Goal: Information Seeking & Learning: Learn about a topic

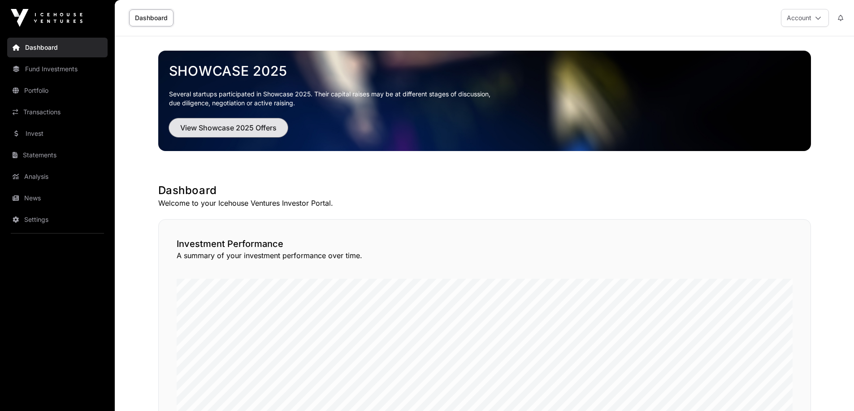
click at [250, 125] on span "View Showcase 2025 Offers" at bounding box center [228, 127] width 96 height 11
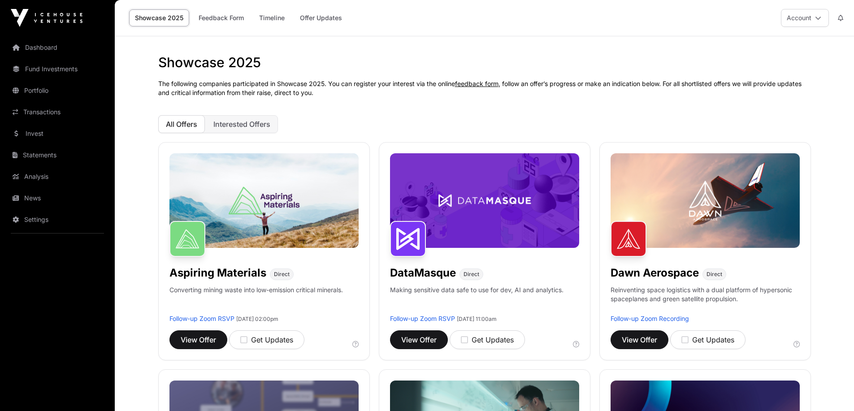
click at [173, 62] on h1 "Showcase 2025" at bounding box center [484, 62] width 652 height 16
drag, startPoint x: 170, startPoint y: 62, endPoint x: 231, endPoint y: 60, distance: 61.0
click at [231, 60] on h1 "Showcase 2025" at bounding box center [484, 62] width 652 height 16
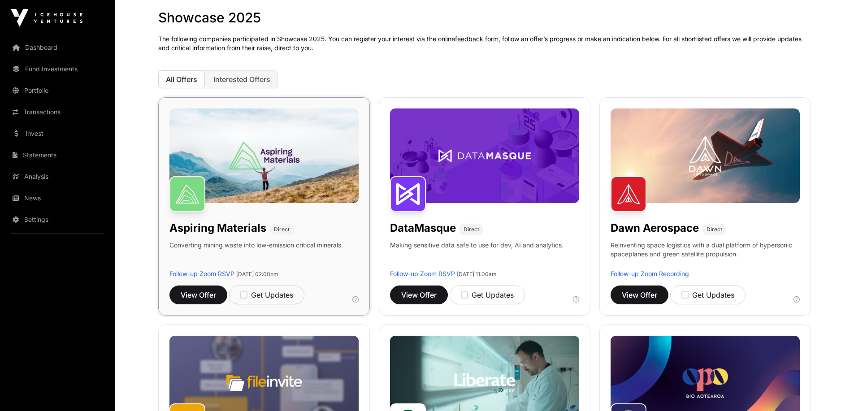
scroll to position [90, 0]
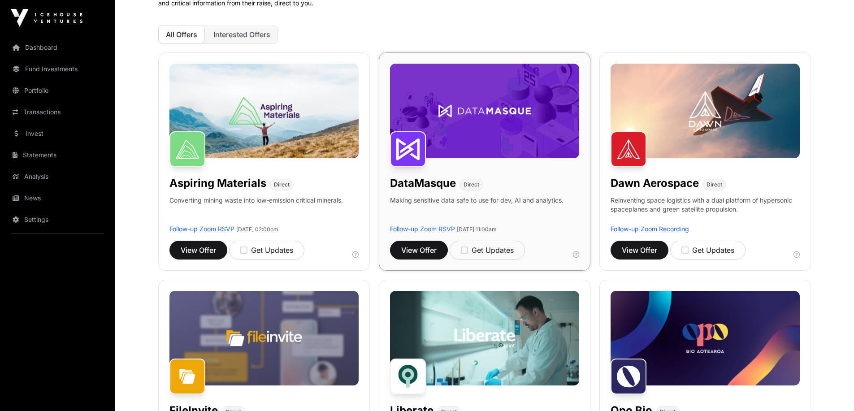
click at [397, 203] on p "Making sensitive data safe to use for dev, AI and analytics." at bounding box center [476, 210] width 173 height 29
click at [409, 201] on p "Making sensitive data safe to use for dev, AI and analytics." at bounding box center [476, 210] width 173 height 29
click at [394, 198] on p "Making sensitive data safe to use for dev, AI and analytics." at bounding box center [476, 210] width 173 height 29
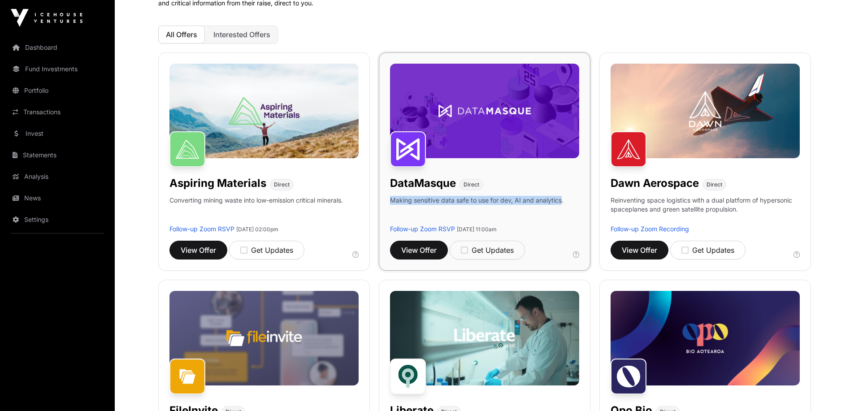
drag, startPoint x: 394, startPoint y: 198, endPoint x: 554, endPoint y: 197, distance: 160.0
click at [554, 197] on p "Making sensitive data safe to use for dev, AI and analytics." at bounding box center [476, 210] width 173 height 29
click at [478, 211] on p "Making sensitive data safe to use for dev, AI and analytics." at bounding box center [476, 210] width 173 height 29
click at [473, 206] on p "Making sensitive data safe to use for dev, AI and analytics." at bounding box center [476, 210] width 173 height 29
drag, startPoint x: 406, startPoint y: 201, endPoint x: 522, endPoint y: 198, distance: 115.2
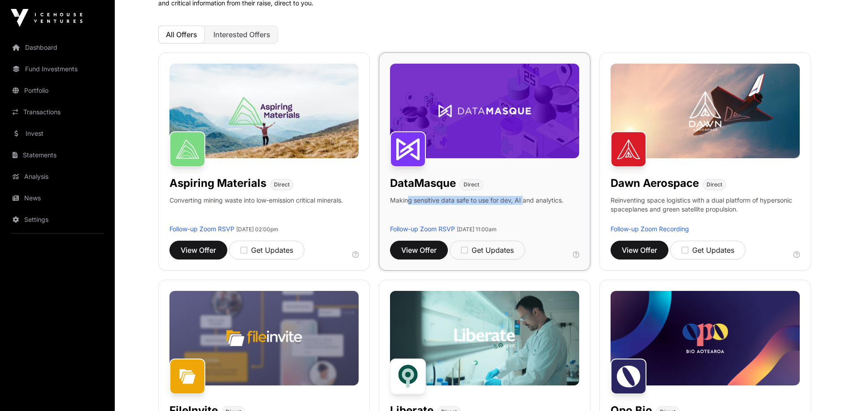
click at [522, 198] on p "Making sensitive data safe to use for dev, AI and analytics." at bounding box center [476, 210] width 173 height 29
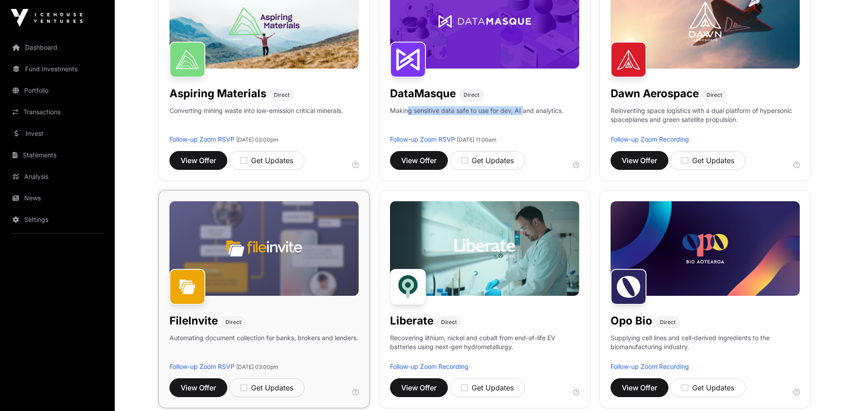
scroll to position [134, 0]
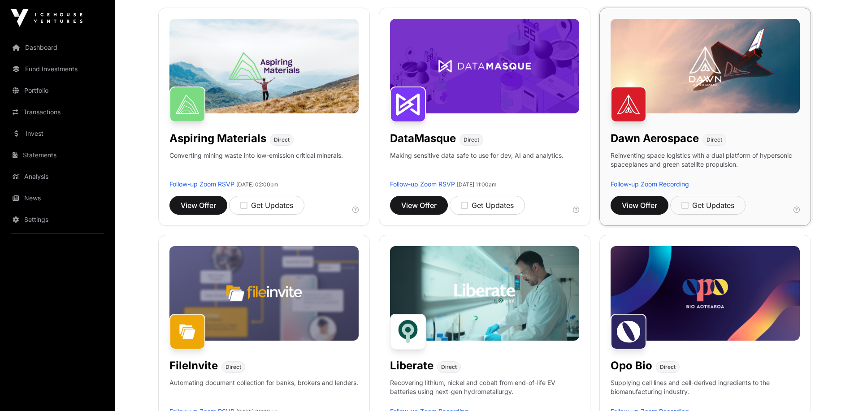
click at [636, 161] on p "Reinventing space logistics with a dual platform of hypersonic spaceplanes and …" at bounding box center [704, 165] width 189 height 29
drag, startPoint x: 636, startPoint y: 161, endPoint x: 701, endPoint y: 163, distance: 65.5
click at [701, 163] on p "Reinventing space logistics with a dual platform of hypersonic spaceplanes and …" at bounding box center [704, 165] width 189 height 29
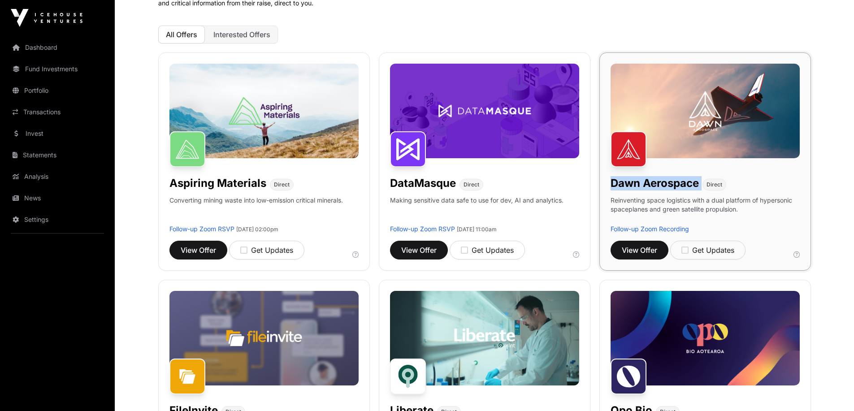
drag, startPoint x: 613, startPoint y: 184, endPoint x: 705, endPoint y: 184, distance: 91.4
click at [705, 184] on div "[PERSON_NAME] Aerospace Direct" at bounding box center [704, 181] width 189 height 18
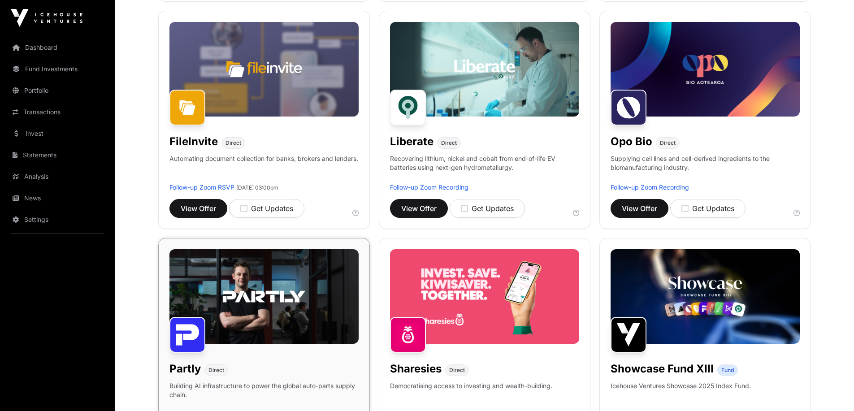
scroll to position [448, 0]
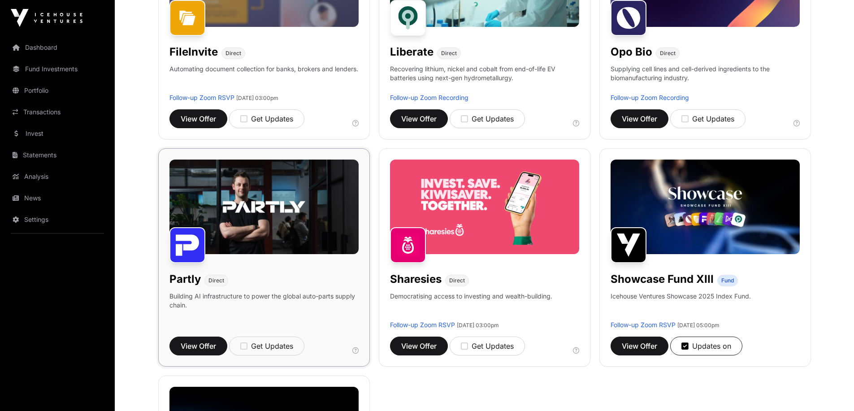
click at [182, 298] on p "Building AI infrastructure to power the global auto-parts supply chain." at bounding box center [263, 306] width 189 height 29
drag, startPoint x: 182, startPoint y: 298, endPoint x: 267, endPoint y: 303, distance: 85.3
click at [267, 303] on p "Building AI infrastructure to power the global auto-parts supply chain." at bounding box center [263, 306] width 189 height 29
drag, startPoint x: 294, startPoint y: 297, endPoint x: 336, endPoint y: 297, distance: 42.1
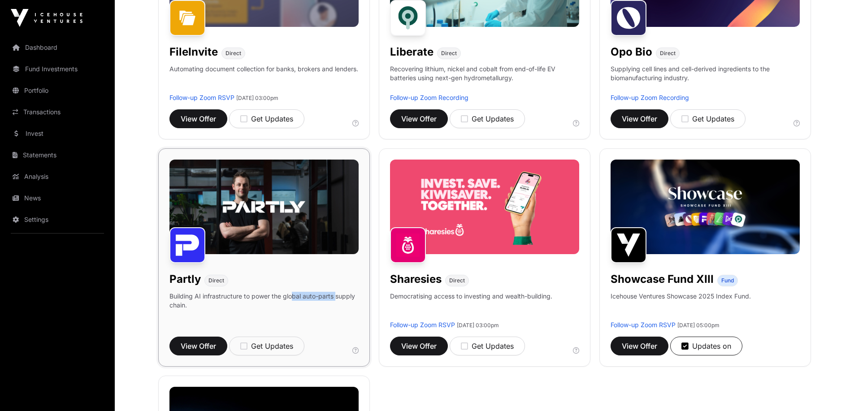
click at [336, 297] on p "Building AI infrastructure to power the global auto-parts supply chain." at bounding box center [263, 306] width 189 height 29
click at [248, 299] on p "Building AI infrastructure to power the global auto-parts supply chain." at bounding box center [263, 306] width 189 height 29
click at [517, 294] on p "Democratising access to investing and wealth-building." at bounding box center [471, 306] width 162 height 29
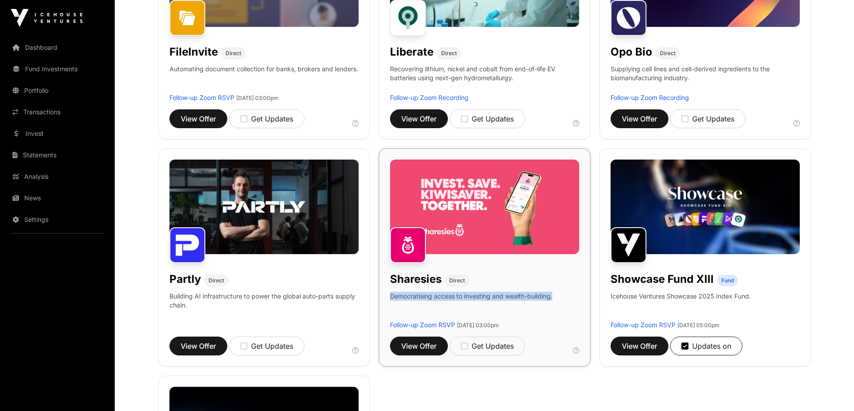
click at [517, 294] on p "Democratising access to investing and wealth-building." at bounding box center [471, 306] width 162 height 29
click at [548, 296] on p "Democratising access to investing and wealth-building." at bounding box center [471, 306] width 162 height 29
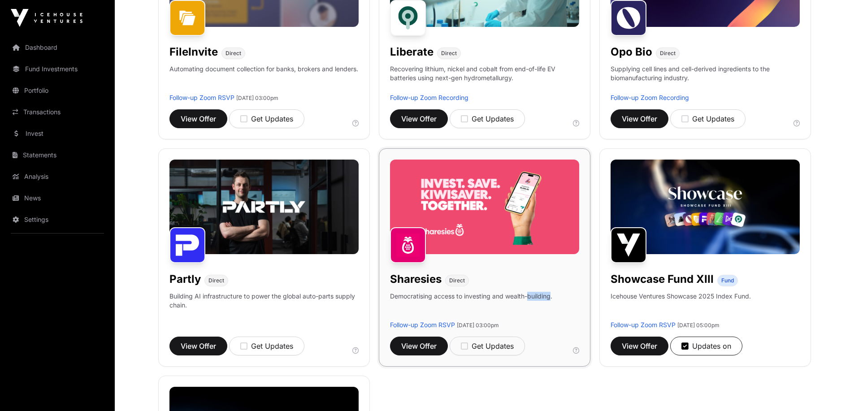
click at [548, 296] on p "Democratising access to investing and wealth-building." at bounding box center [471, 306] width 162 height 29
click at [542, 297] on p "Democratising access to investing and wealth-building." at bounding box center [471, 306] width 162 height 29
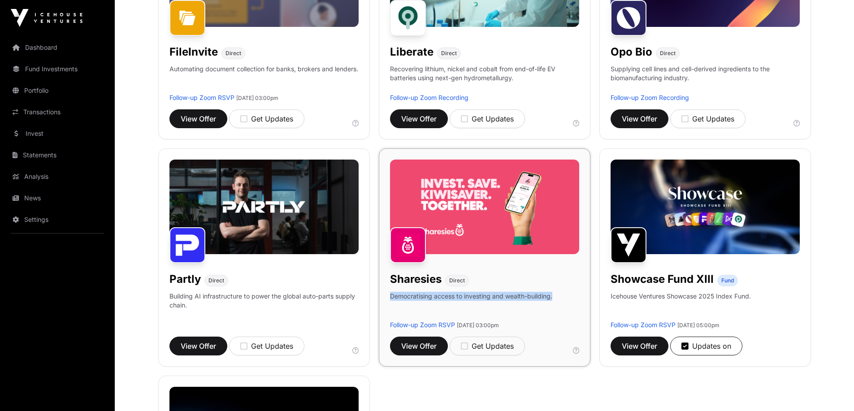
click at [569, 298] on div "Sharesies Direct Democratising access to investing and wealth-building. Follow-…" at bounding box center [484, 257] width 211 height 218
click at [535, 297] on p "Democratising access to investing and wealth-building." at bounding box center [471, 306] width 162 height 29
click at [552, 298] on p "Democratising access to investing and wealth-building." at bounding box center [471, 306] width 162 height 29
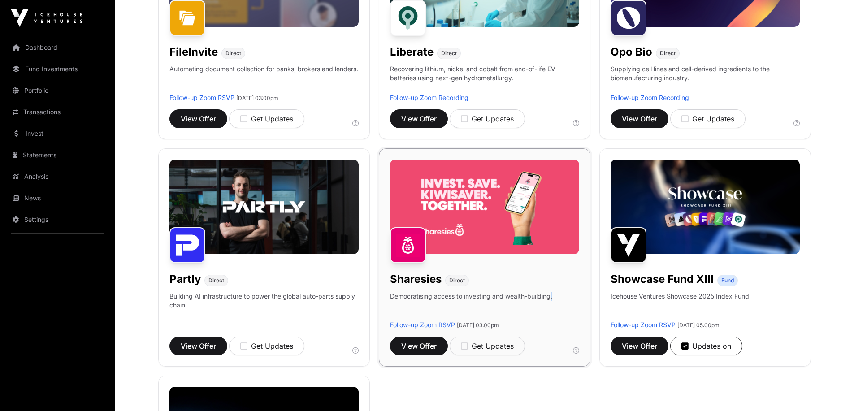
click at [552, 298] on p "Democratising access to investing and wealth-building." at bounding box center [471, 306] width 162 height 29
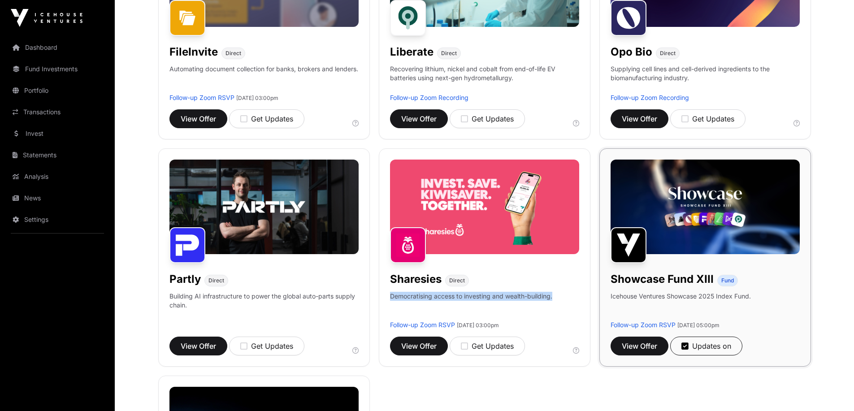
scroll to position [538, 0]
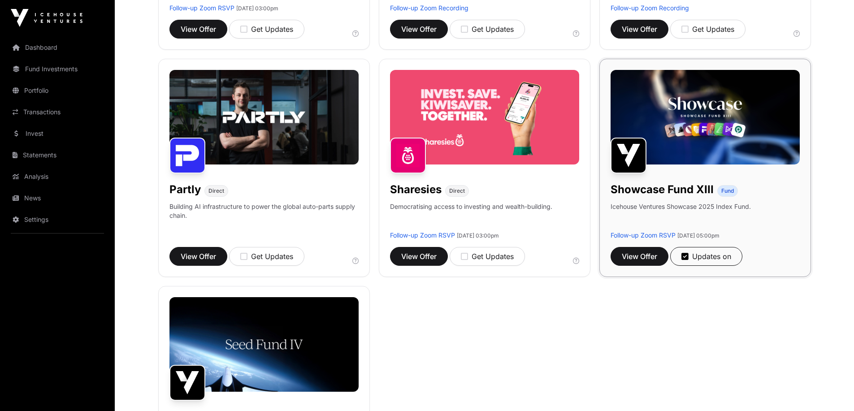
click at [624, 193] on h1 "Showcase Fund XIII" at bounding box center [661, 189] width 103 height 14
drag, startPoint x: 624, startPoint y: 193, endPoint x: 701, endPoint y: 186, distance: 77.3
click at [701, 186] on h1 "Showcase Fund XIII" at bounding box center [661, 189] width 103 height 14
click at [608, 207] on div "Showcase Fund XIII Fund Icehouse Ventures Showcase 2025 Index Fund. Follow-up Z…" at bounding box center [704, 168] width 211 height 218
drag, startPoint x: 608, startPoint y: 207, endPoint x: 760, endPoint y: 207, distance: 152.3
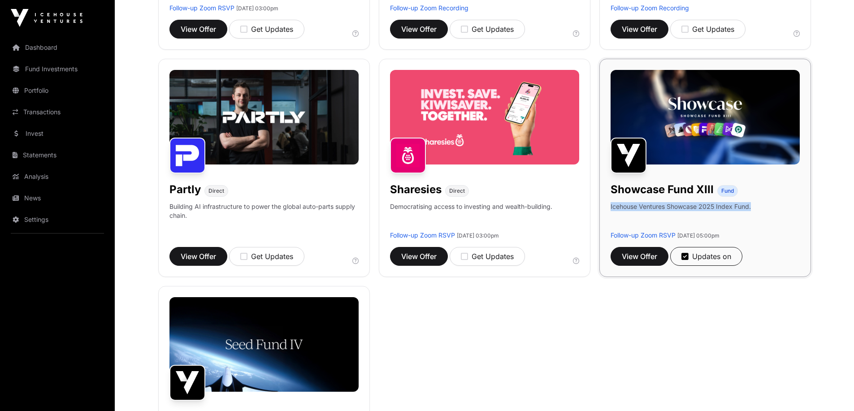
click at [760, 207] on div "Showcase Fund XIII Fund Icehouse Ventures Showcase 2025 Index Fund. Follow-up Z…" at bounding box center [704, 168] width 211 height 218
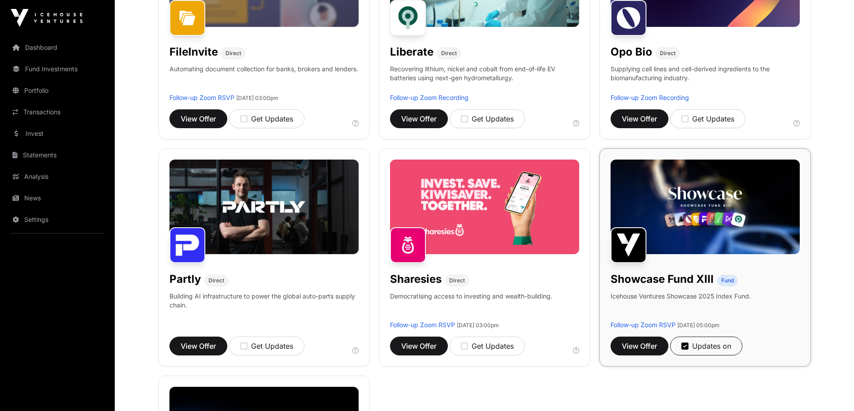
click at [723, 300] on p "Icehouse Ventures Showcase 2025 Index Fund." at bounding box center [680, 296] width 140 height 9
drag, startPoint x: 723, startPoint y: 300, endPoint x: 764, endPoint y: 302, distance: 41.3
click at [764, 302] on div "Showcase Fund XIII Fund Icehouse Ventures Showcase 2025 Index Fund. Follow-up Z…" at bounding box center [704, 257] width 211 height 218
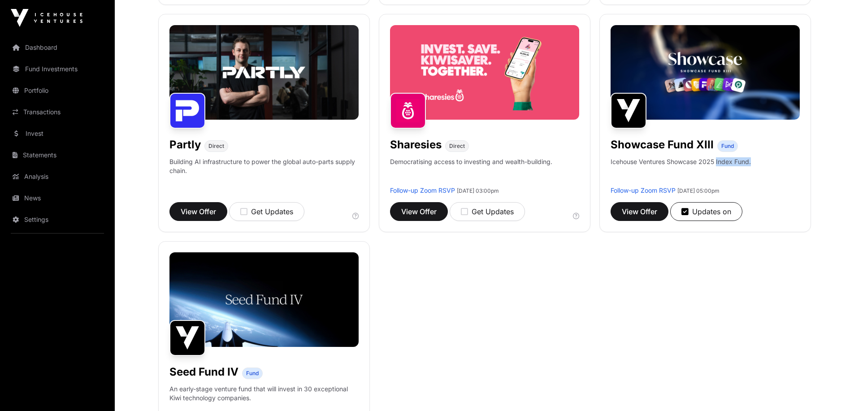
scroll to position [672, 0]
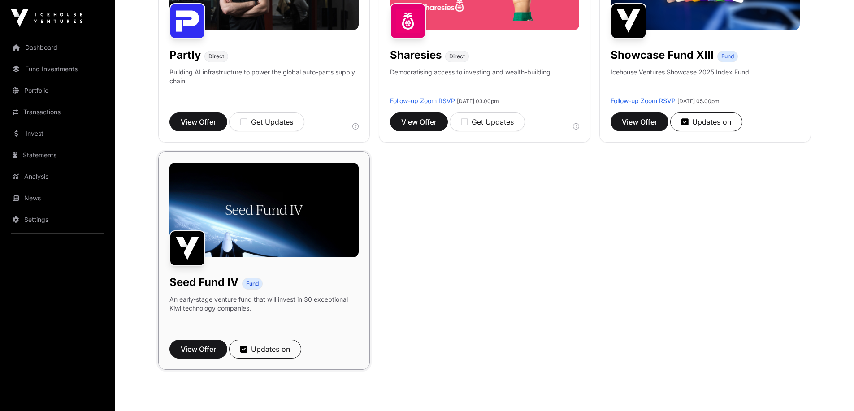
click at [189, 298] on p "An early-stage venture fund that will invest in 30 exceptional Kiwi technology …" at bounding box center [263, 304] width 189 height 18
drag, startPoint x: 189, startPoint y: 298, endPoint x: 354, endPoint y: 310, distance: 164.9
click at [354, 310] on p "An early-stage venture fund that will invest in 30 exceptional Kiwi technology …" at bounding box center [263, 304] width 189 height 18
click at [310, 303] on p "An early-stage venture fund that will invest in 30 exceptional Kiwi technology …" at bounding box center [263, 304] width 189 height 18
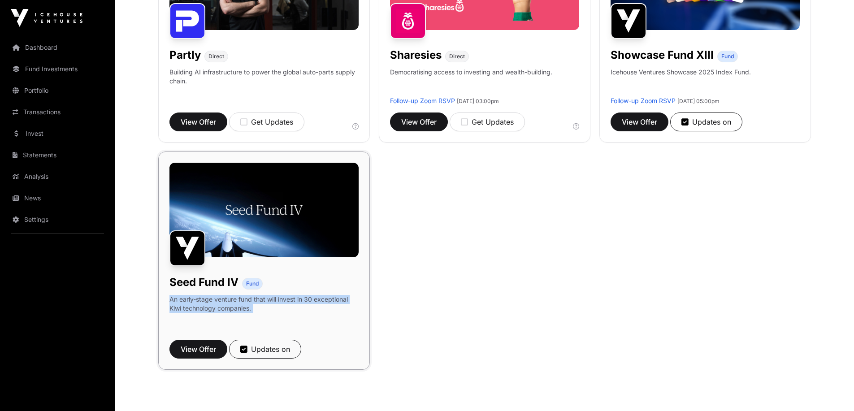
click at [310, 303] on p "An early-stage venture fund that will invest in 30 exceptional Kiwi technology …" at bounding box center [263, 304] width 189 height 18
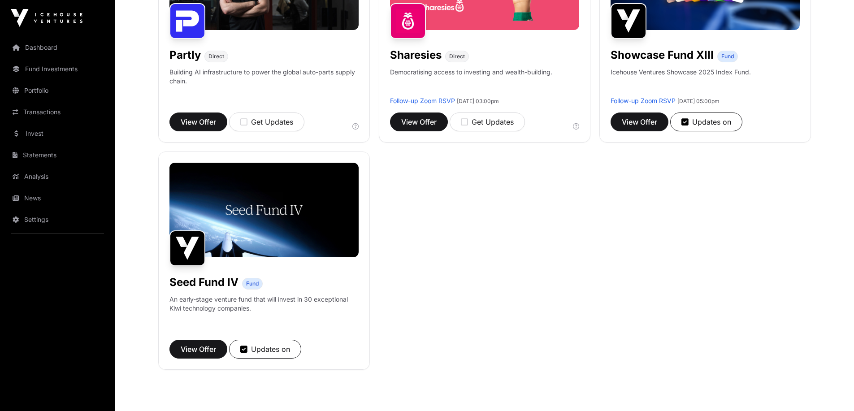
click at [252, 300] on p "An early-stage venture fund that will invest in 30 exceptional Kiwi technology …" at bounding box center [263, 304] width 189 height 18
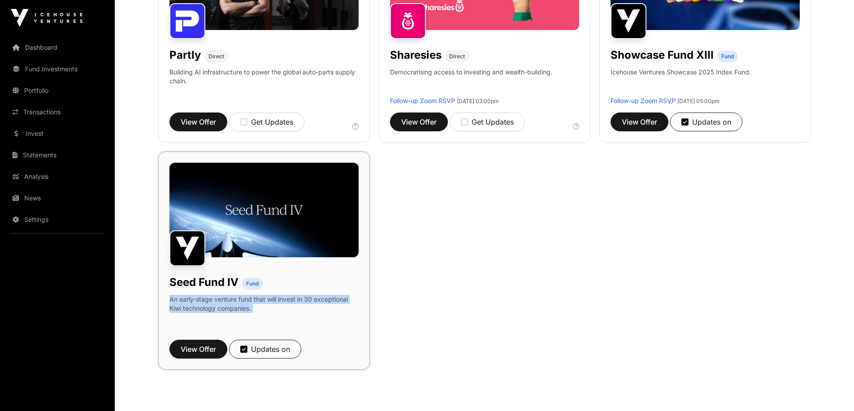
click at [252, 300] on p "An early-stage venture fund that will invest in 30 exceptional Kiwi technology …" at bounding box center [263, 304] width 189 height 18
click at [311, 306] on p "An early-stage venture fund that will invest in 30 exceptional Kiwi technology …" at bounding box center [263, 304] width 189 height 18
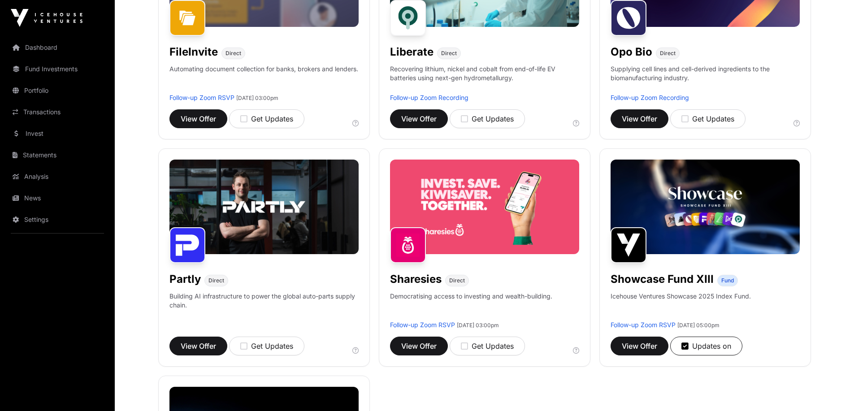
scroll to position [269, 0]
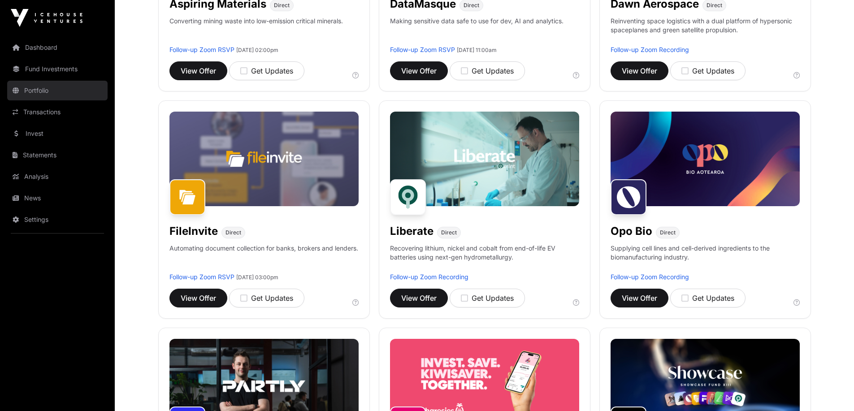
click at [37, 90] on link "Portfolio" at bounding box center [57, 91] width 100 height 20
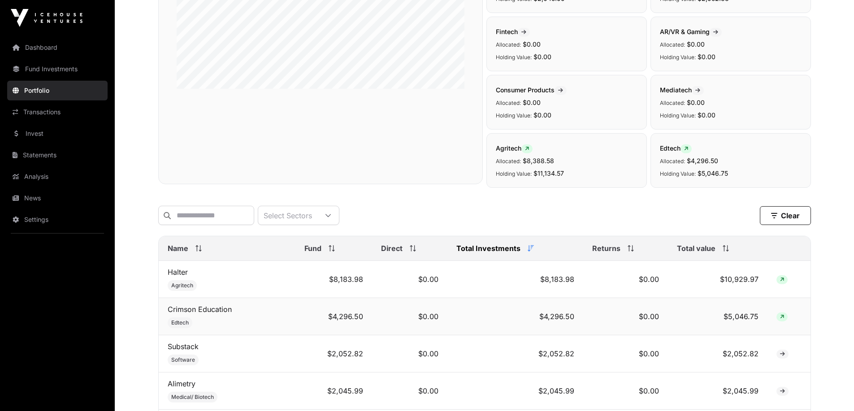
scroll to position [269, 0]
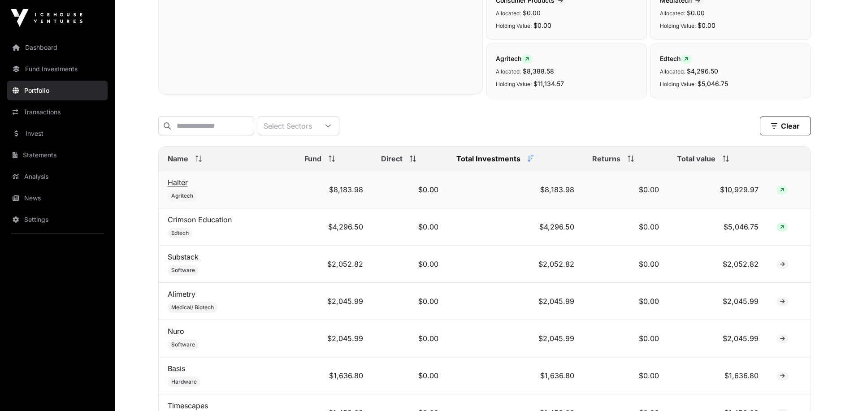
click at [168, 187] on link "Halter" at bounding box center [178, 182] width 20 height 9
click at [181, 187] on link "Halter" at bounding box center [178, 182] width 20 height 9
click at [225, 189] on td "Halter Agritech" at bounding box center [227, 189] width 137 height 37
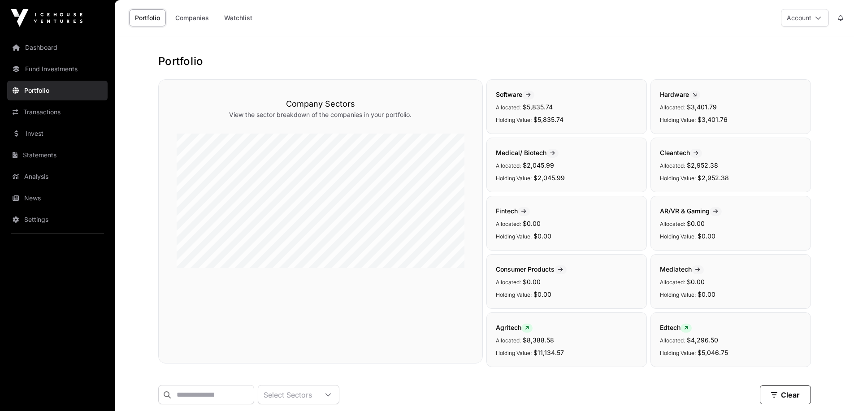
scroll to position [269, 0]
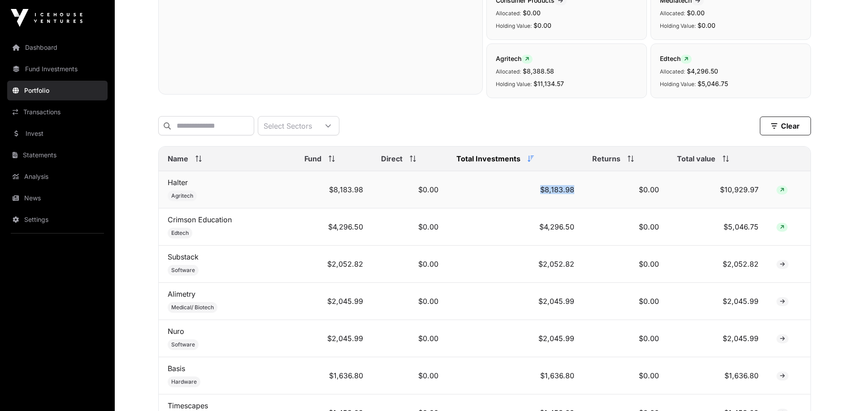
click at [595, 201] on tr "Halter Agritech $8,183.98 $0.00 $8,183.98 $0.00 $10,929.97" at bounding box center [484, 189] width 651 height 37
drag, startPoint x: 763, startPoint y: 197, endPoint x: 718, endPoint y: 198, distance: 44.8
click at [718, 198] on td "$10,929.97" at bounding box center [717, 189] width 99 height 37
drag, startPoint x: 734, startPoint y: 233, endPoint x: 711, endPoint y: 233, distance: 22.4
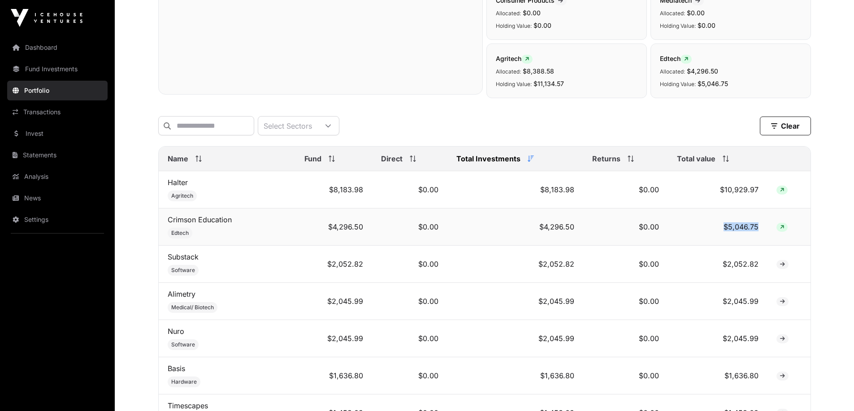
click at [711, 233] on td "$5,046.75" at bounding box center [717, 226] width 99 height 37
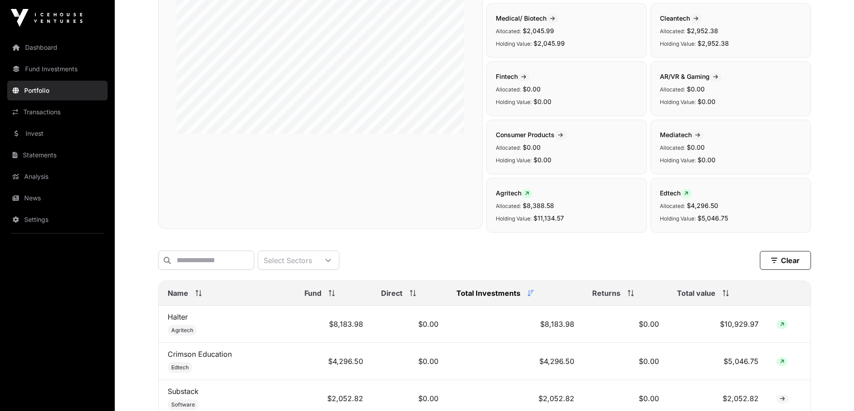
scroll to position [0, 0]
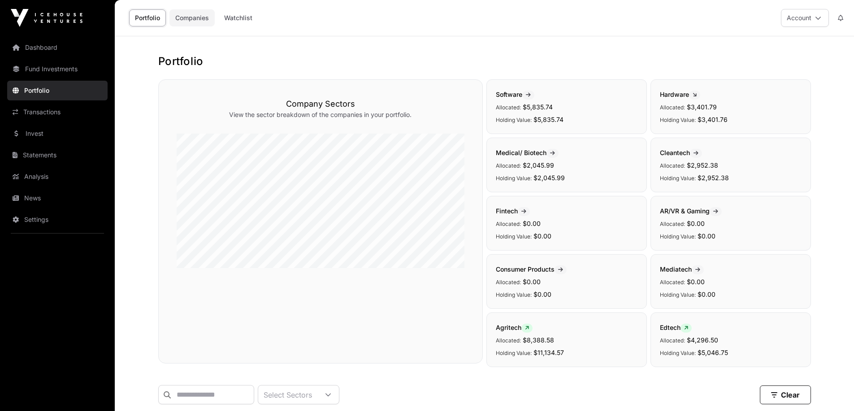
click at [199, 16] on link "Companies" at bounding box center [191, 17] width 45 height 17
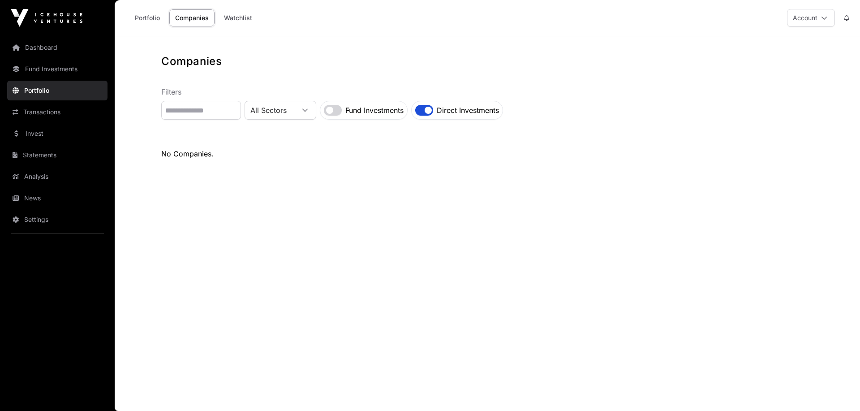
click at [455, 114] on div "Direct Investments" at bounding box center [457, 110] width 92 height 19
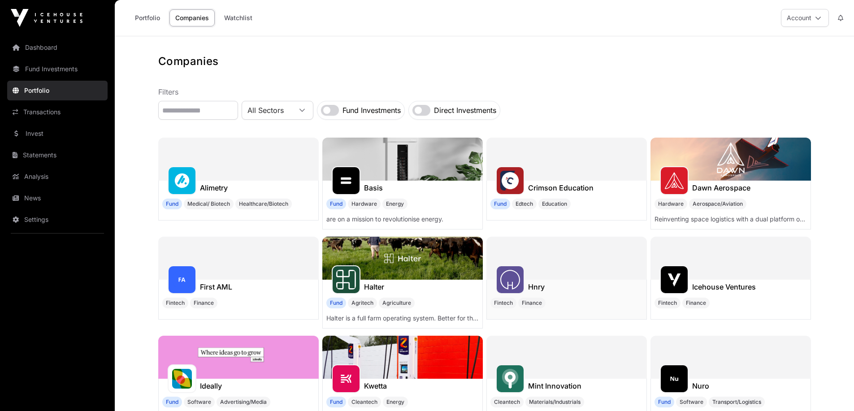
click at [542, 290] on h1 "Hnry" at bounding box center [536, 286] width 17 height 11
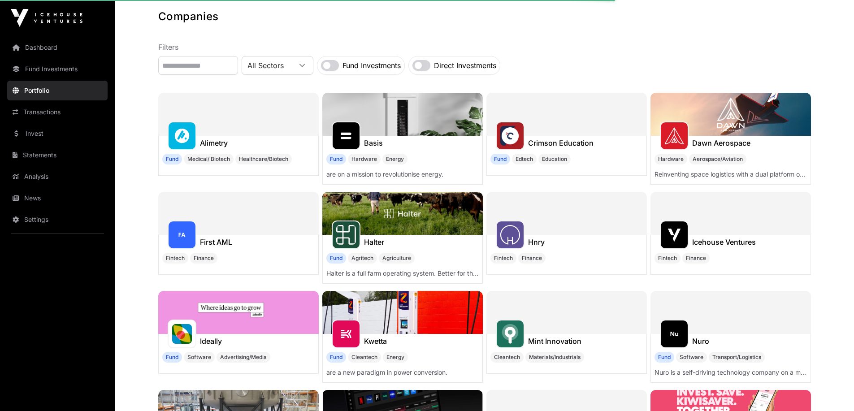
scroll to position [134, 0]
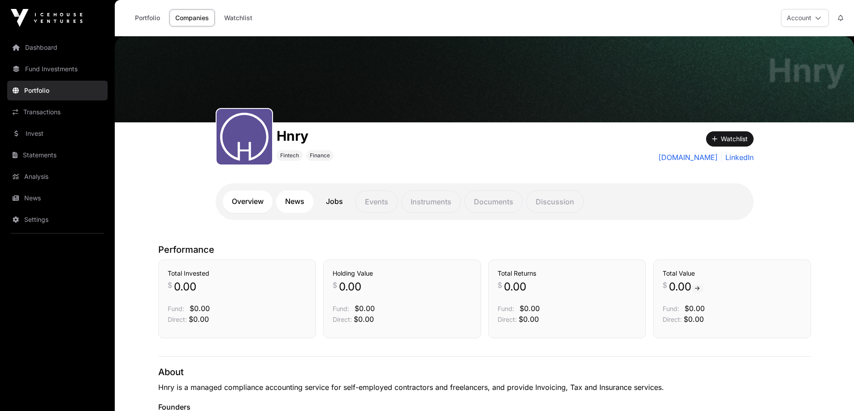
click at [285, 206] on link "News" at bounding box center [294, 201] width 37 height 22
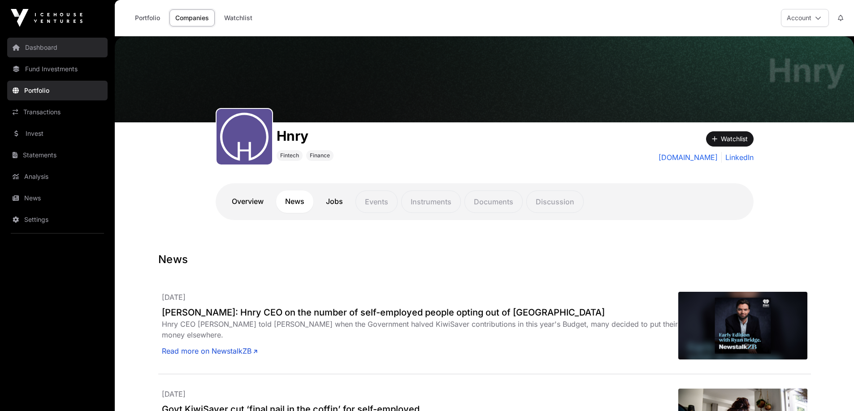
click at [50, 54] on link "Dashboard" at bounding box center [57, 48] width 100 height 20
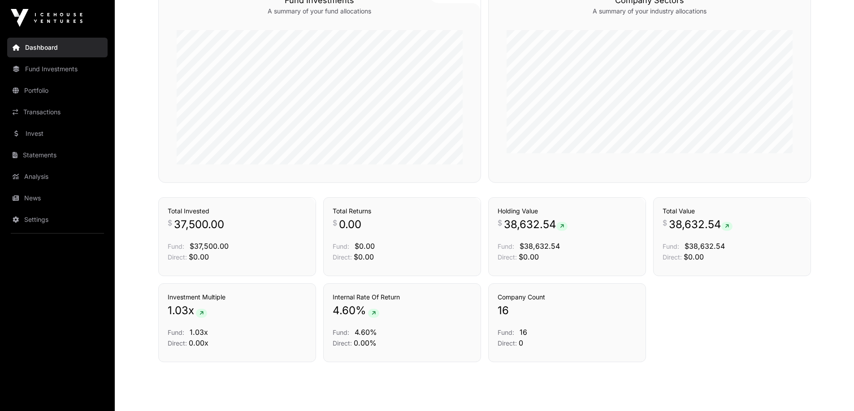
scroll to position [564, 0]
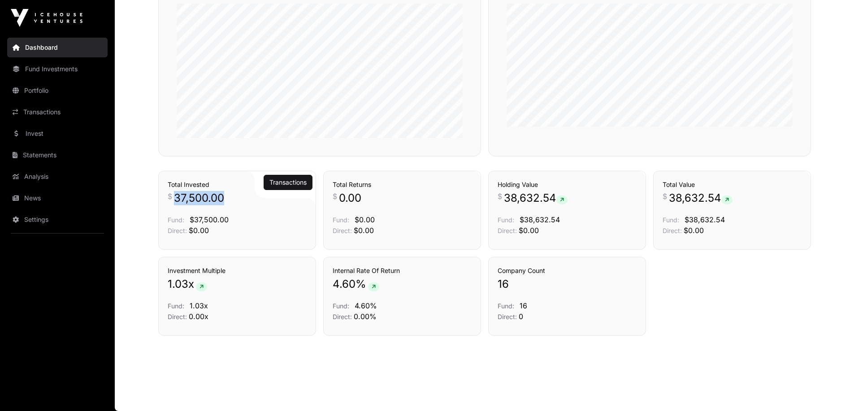
drag, startPoint x: 177, startPoint y: 193, endPoint x: 234, endPoint y: 198, distance: 57.6
click at [234, 198] on p "$ 37,500.00" at bounding box center [237, 198] width 139 height 14
drag, startPoint x: 185, startPoint y: 286, endPoint x: 198, endPoint y: 286, distance: 13.4
click at [198, 286] on p "1.03 x" at bounding box center [237, 284] width 139 height 14
click at [339, 283] on span "4.60" at bounding box center [343, 284] width 23 height 14
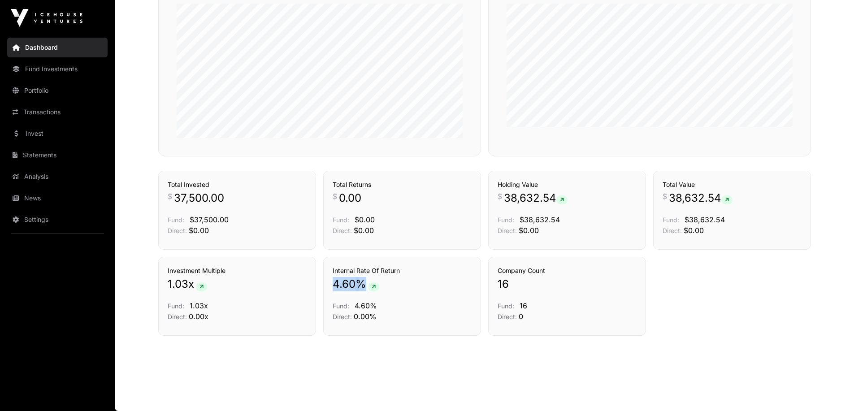
drag, startPoint x: 327, startPoint y: 284, endPoint x: 361, endPoint y: 285, distance: 33.6
click at [361, 285] on div "Internal Rate Of Return 4.60 % Fund: 4.60% Direct: 0.00%" at bounding box center [402, 296] width 158 height 79
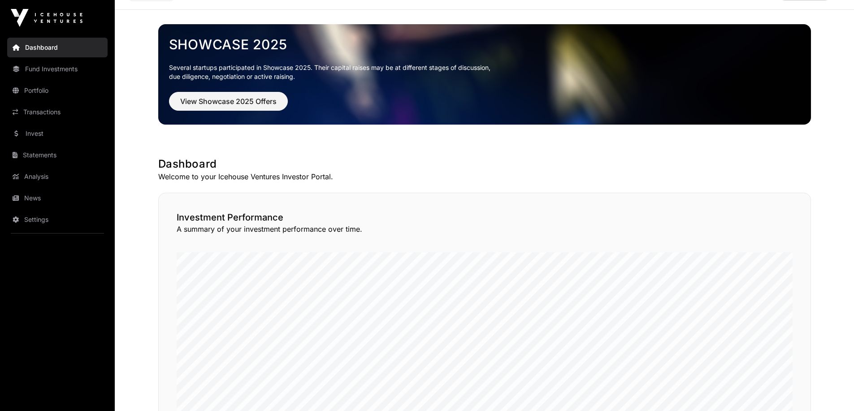
scroll to position [0, 0]
